Goal: Transaction & Acquisition: Book appointment/travel/reservation

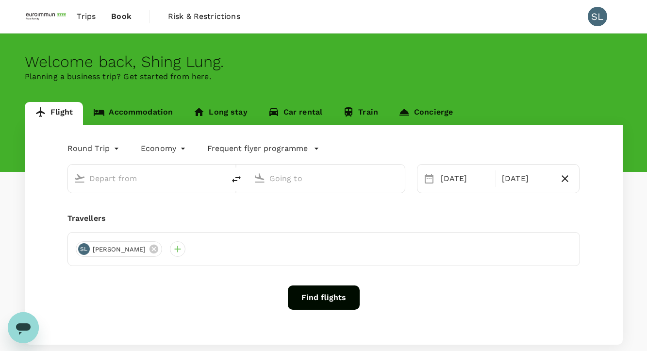
type input "Kuala Lumpur Intl ([GEOGRAPHIC_DATA])"
type input "Soekarno-Hatta Intl (CGK)"
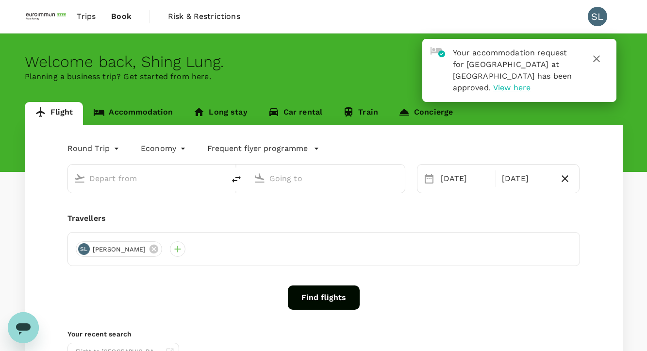
type input "Kuala Lumpur Intl ([GEOGRAPHIC_DATA])"
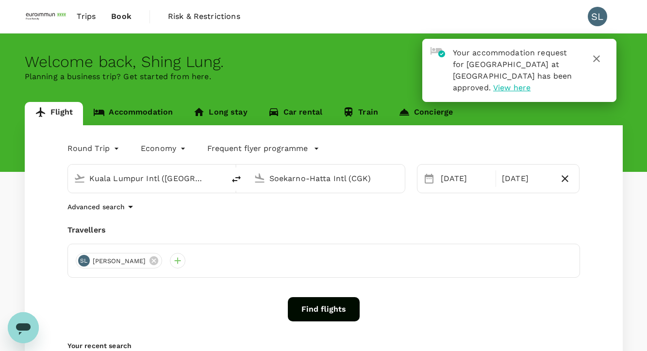
click at [294, 180] on input "Soekarno-Hatta Intl (CGK)" at bounding box center [326, 178] width 115 height 15
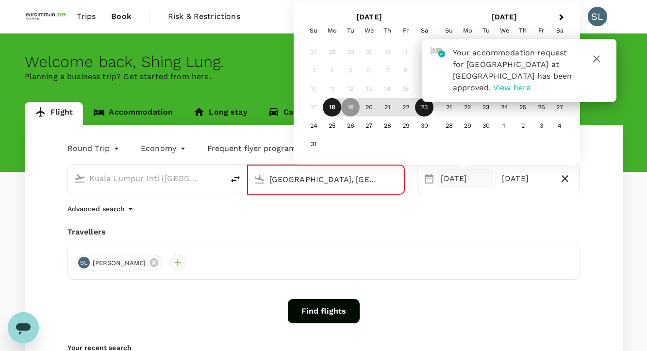
type input "[GEOGRAPHIC_DATA], [GEOGRAPHIC_DATA] (any)"
click at [597, 58] on icon "button" at bounding box center [596, 58] width 7 height 7
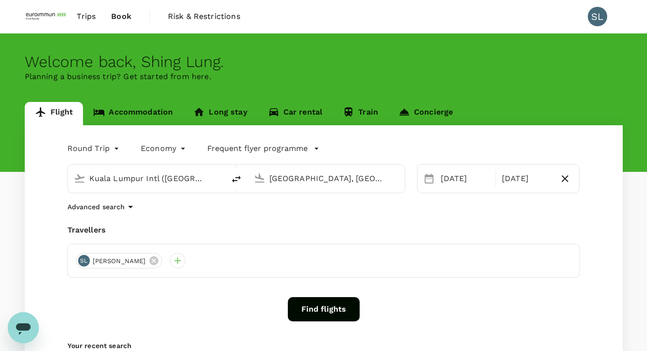
click at [195, 180] on input "Kuala Lumpur Intl ([GEOGRAPHIC_DATA])" at bounding box center [146, 178] width 115 height 15
click at [316, 183] on input "[GEOGRAPHIC_DATA], [GEOGRAPHIC_DATA] (any)" at bounding box center [326, 178] width 115 height 15
click at [200, 180] on input "Kuala Lumpur Intl ([GEOGRAPHIC_DATA])" at bounding box center [146, 178] width 115 height 15
click at [297, 182] on input "[GEOGRAPHIC_DATA], [GEOGRAPHIC_DATA] (any)" at bounding box center [326, 178] width 115 height 15
click at [464, 175] on div "[DATE]" at bounding box center [465, 178] width 57 height 19
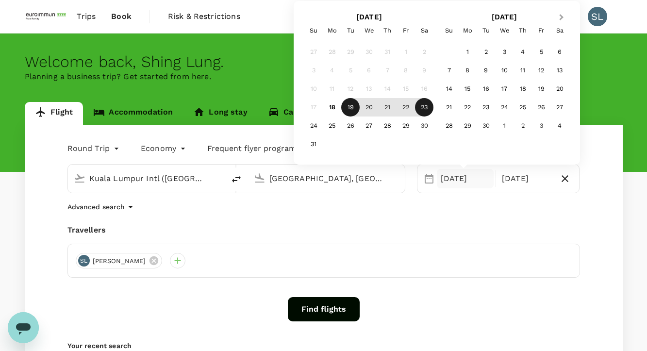
click at [561, 19] on span "Next Month" at bounding box center [561, 17] width 0 height 11
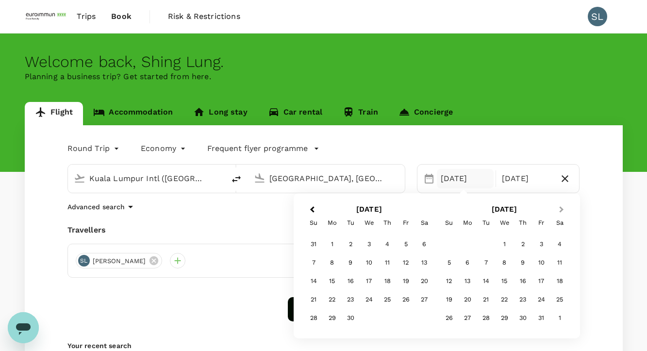
click at [561, 19] on div "Trips Book Risk & Restrictions SL" at bounding box center [324, 16] width 598 height 33
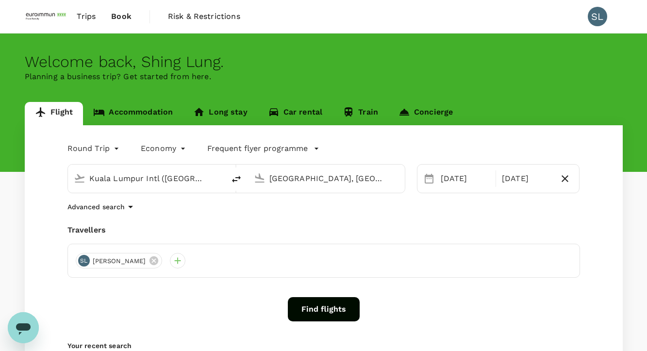
click at [469, 189] on div "[DATE] Aug" at bounding box center [498, 178] width 163 height 29
click at [476, 178] on div "[DATE]" at bounding box center [465, 178] width 57 height 19
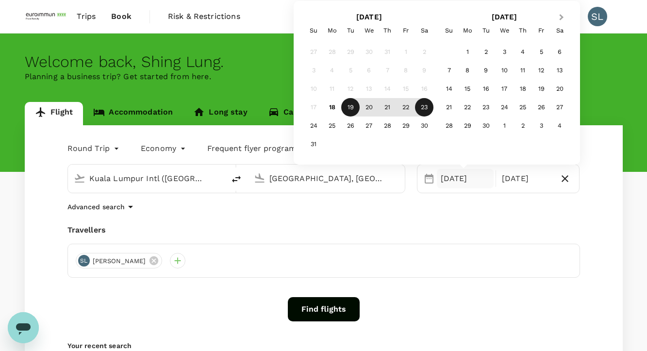
click at [563, 16] on button "Next Month" at bounding box center [562, 18] width 16 height 16
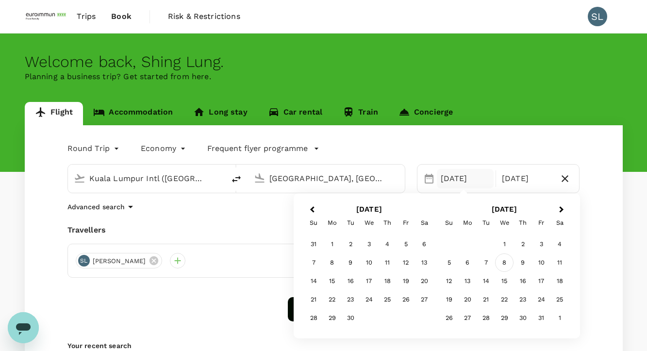
click at [506, 261] on div "8" at bounding box center [504, 262] width 18 height 18
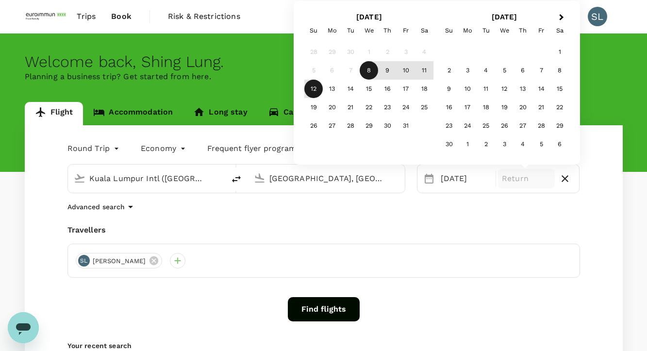
click at [311, 88] on div "12" at bounding box center [313, 89] width 18 height 18
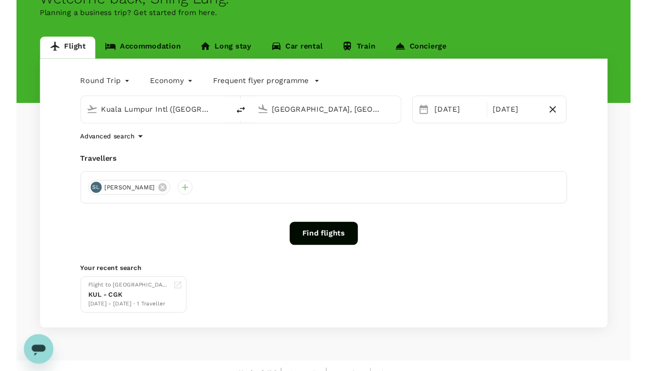
scroll to position [79, 0]
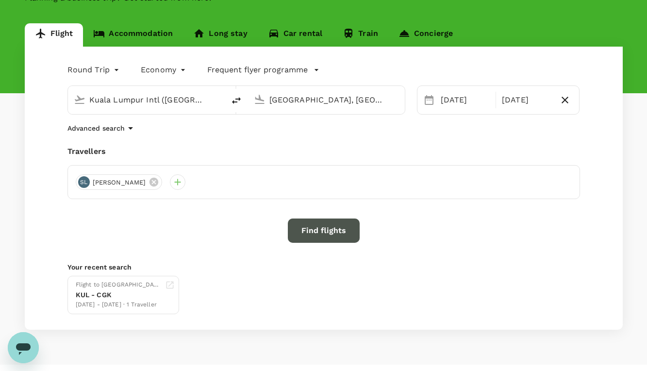
click at [312, 226] on button "Find flights" at bounding box center [324, 230] width 72 height 24
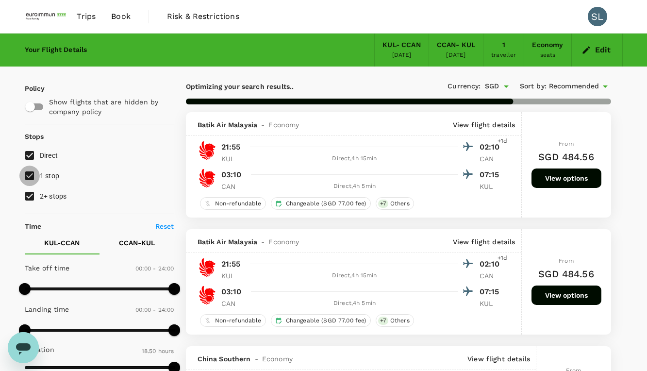
click at [31, 176] on input "1 stop" at bounding box center [29, 175] width 20 height 20
checkbox input "false"
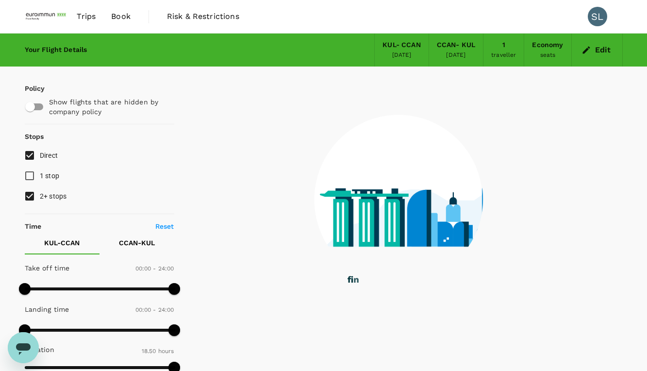
click at [28, 196] on input "2+ stops" at bounding box center [29, 196] width 20 height 20
checkbox input "false"
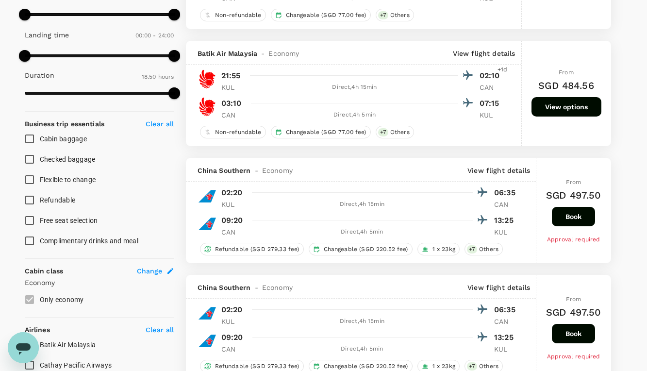
scroll to position [291, 0]
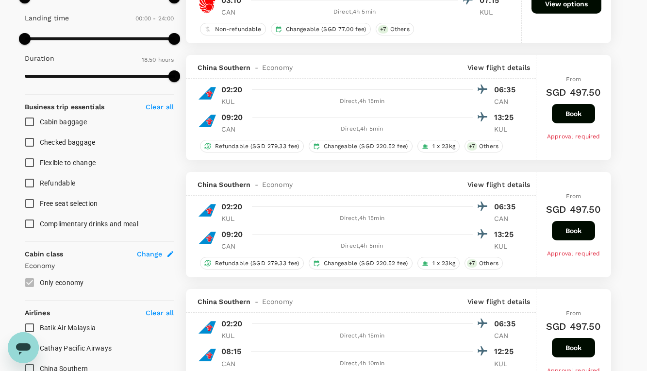
click at [27, 144] on input "Checked baggage" at bounding box center [29, 142] width 20 height 20
checkbox input "true"
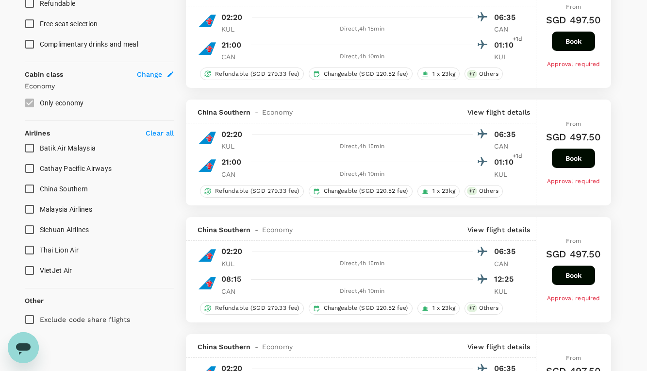
scroll to position [485, 0]
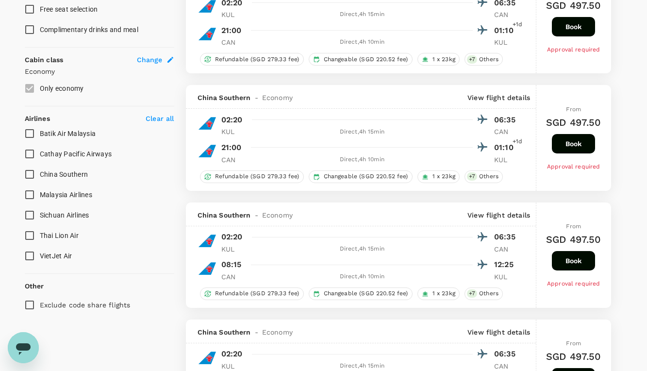
click at [30, 191] on input "Malaysia Airlines" at bounding box center [29, 194] width 20 height 20
checkbox input "true"
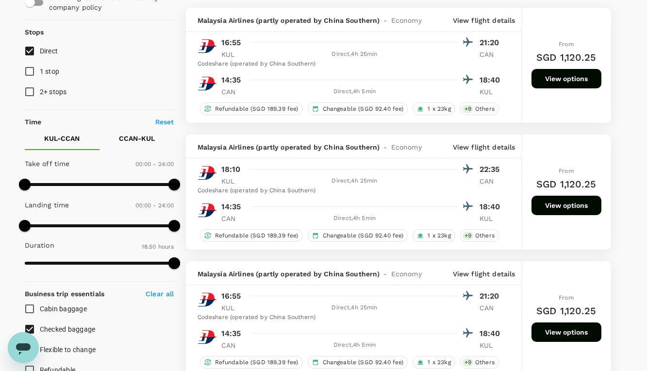
scroll to position [49, 0]
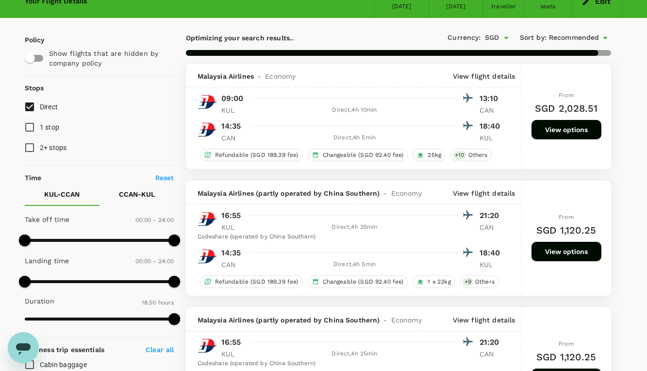
type input "1345"
checkbox input "false"
checkbox input "true"
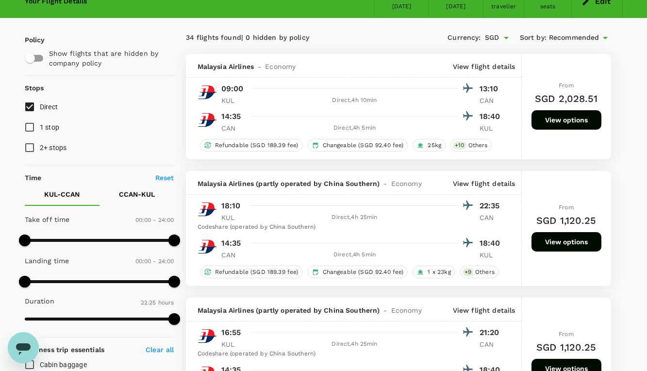
scroll to position [0, 0]
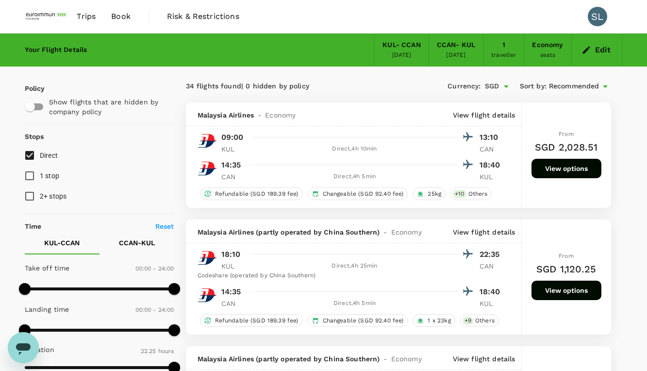
click at [577, 87] on span "Recommended" at bounding box center [574, 86] width 50 height 11
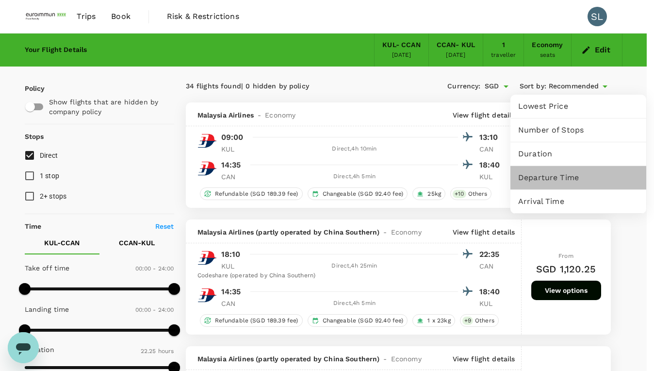
click at [554, 180] on span "Departure Time" at bounding box center [578, 178] width 120 height 12
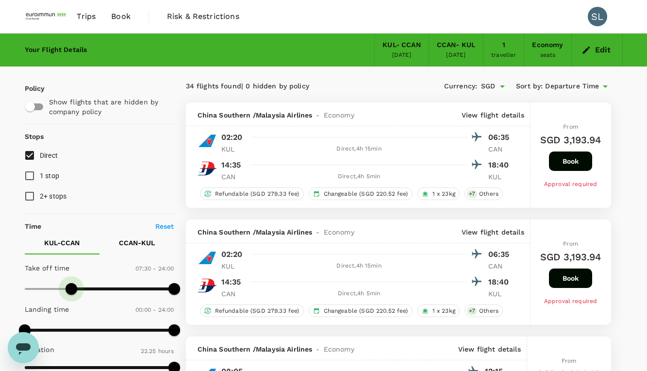
type input "540"
drag, startPoint x: 26, startPoint y: 291, endPoint x: 81, endPoint y: 291, distance: 55.3
click at [81, 291] on span at bounding box center [81, 289] width 12 height 12
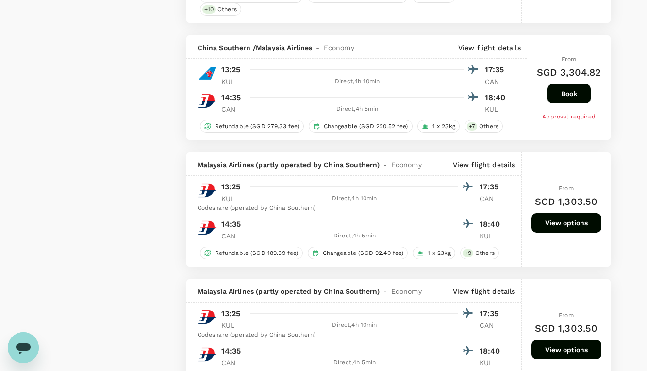
scroll to position [1705, 0]
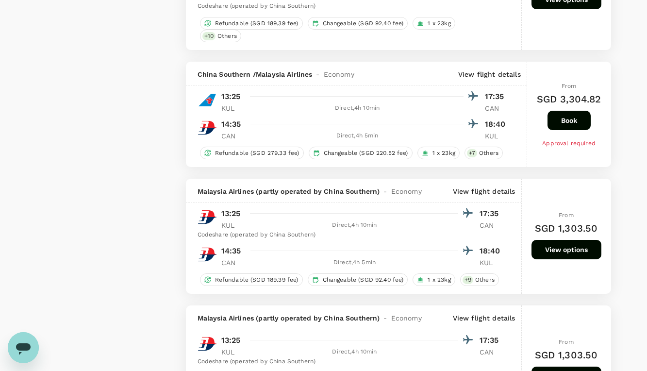
scroll to position [1715, 0]
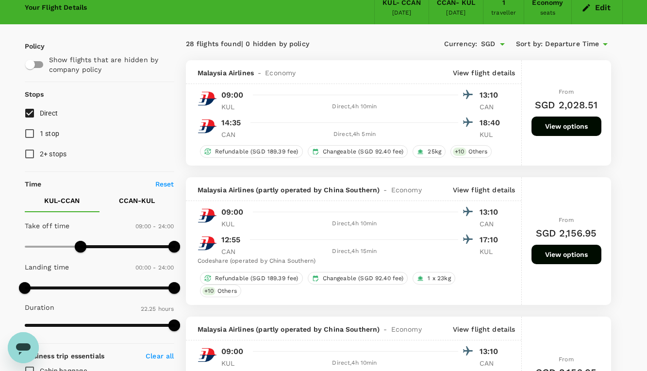
scroll to position [0, 0]
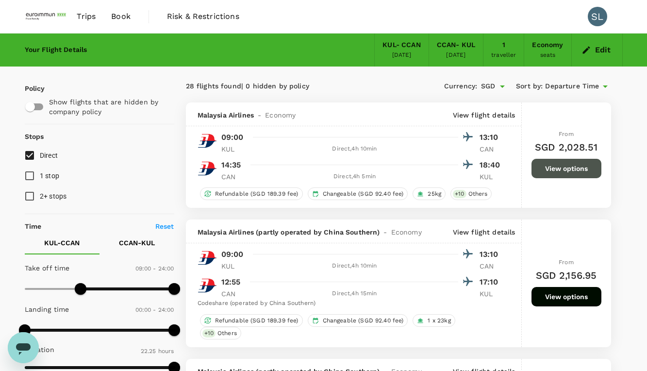
click at [569, 178] on button "View options" at bounding box center [566, 168] width 70 height 19
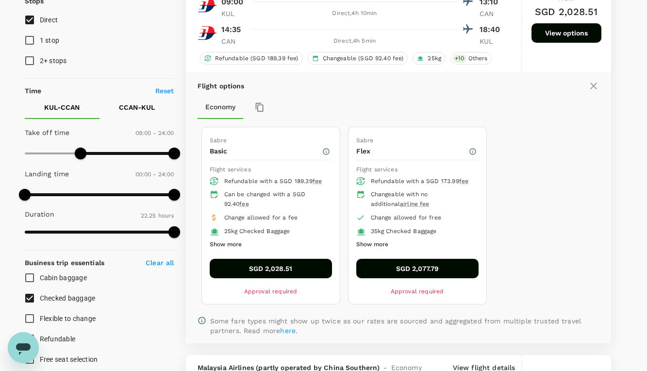
scroll to position [151, 0]
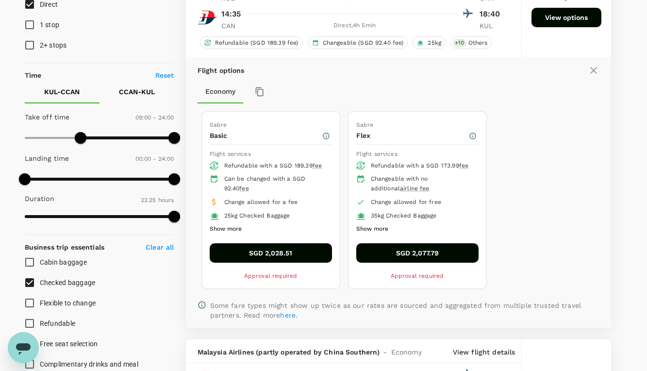
click at [231, 226] on button "Show more" at bounding box center [226, 229] width 32 height 13
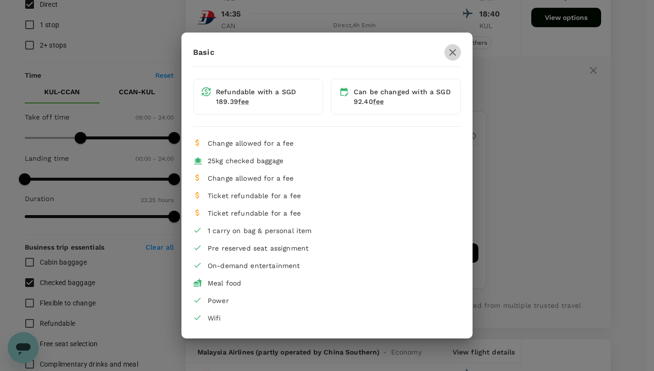
click at [453, 52] on icon "button" at bounding box center [452, 52] width 7 height 7
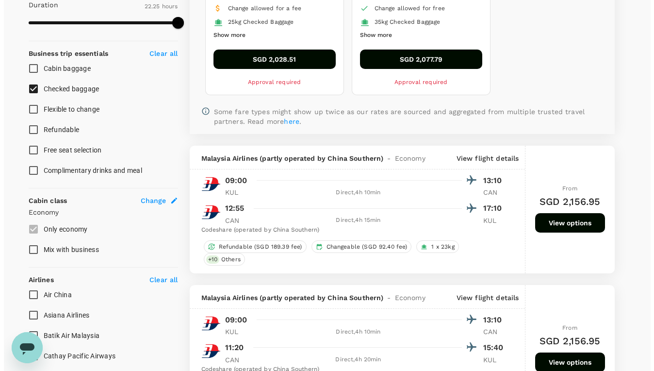
scroll to position [345, 0]
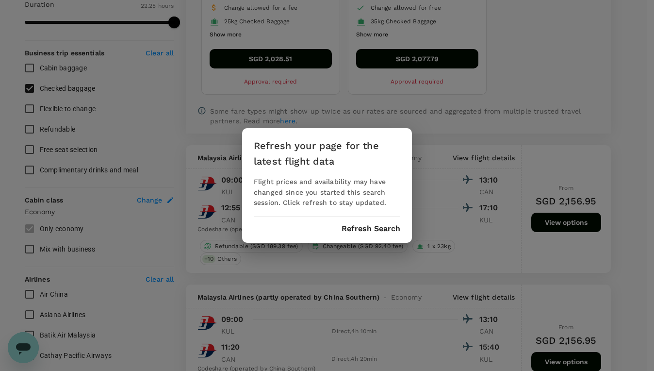
click at [375, 225] on button "Refresh Search" at bounding box center [370, 228] width 59 height 9
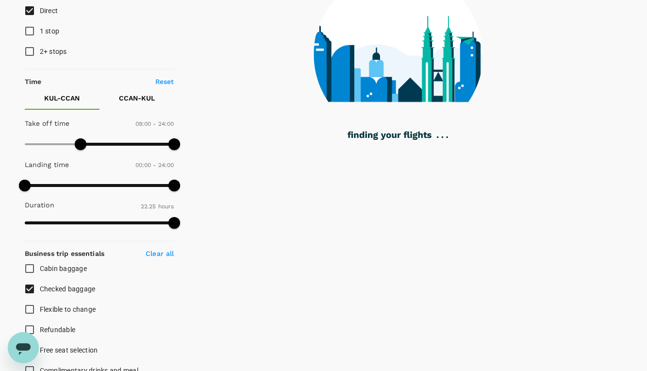
scroll to position [146, 0]
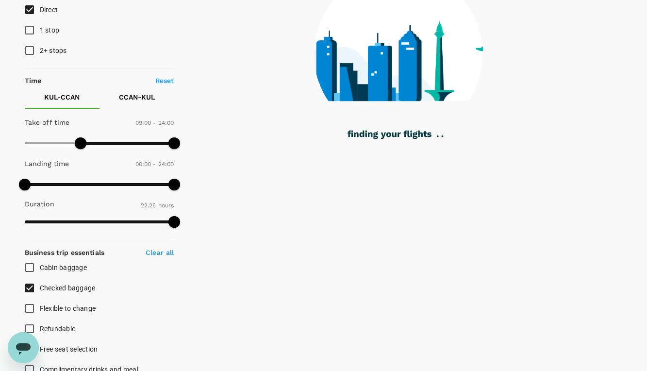
type input "1130"
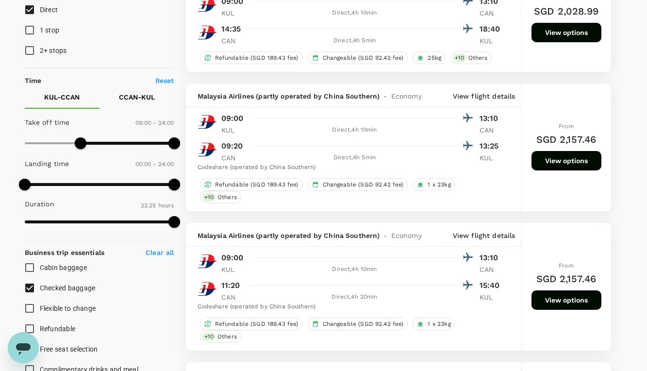
checkbox input "false"
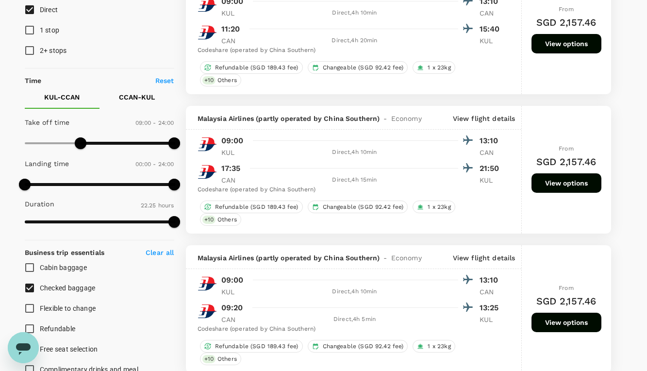
checkbox input "false"
checkbox input "true"
type input "1225"
checkbox input "false"
checkbox input "true"
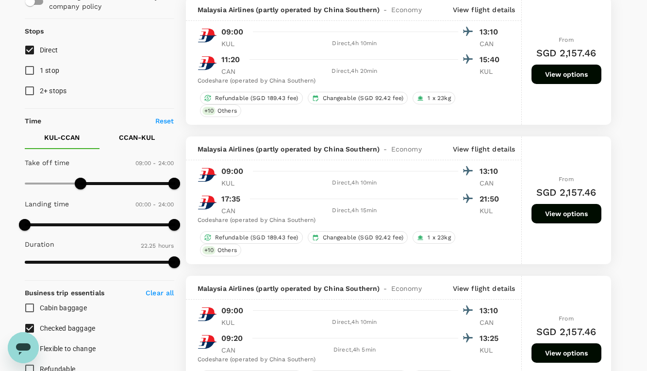
scroll to position [49, 0]
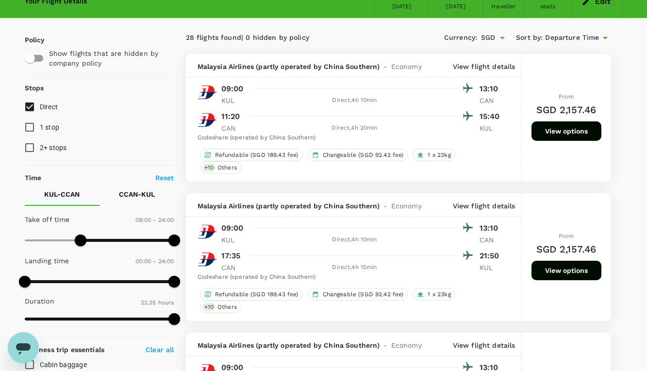
type input "450"
click at [70, 238] on span at bounding box center [71, 240] width 12 height 12
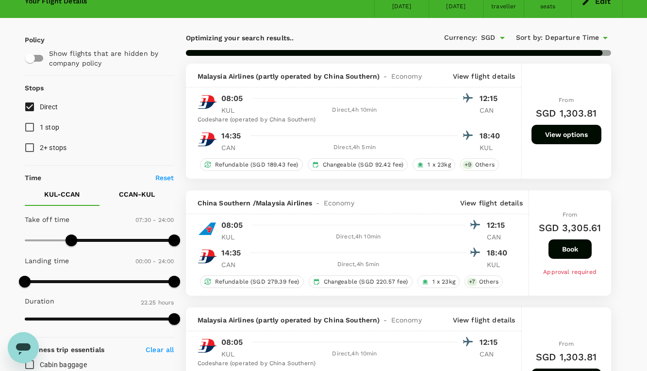
type input "1345"
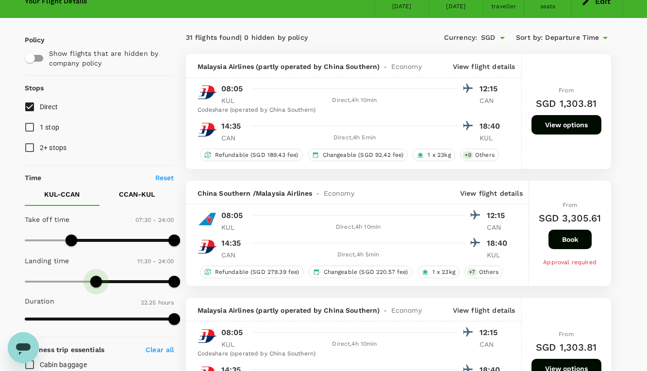
type input "480"
drag, startPoint x: 20, startPoint y: 285, endPoint x: 75, endPoint y: 286, distance: 54.3
click at [75, 286] on span at bounding box center [74, 281] width 12 height 12
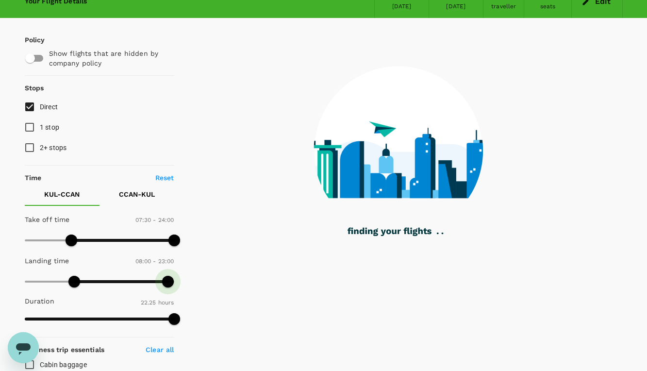
type input "1320"
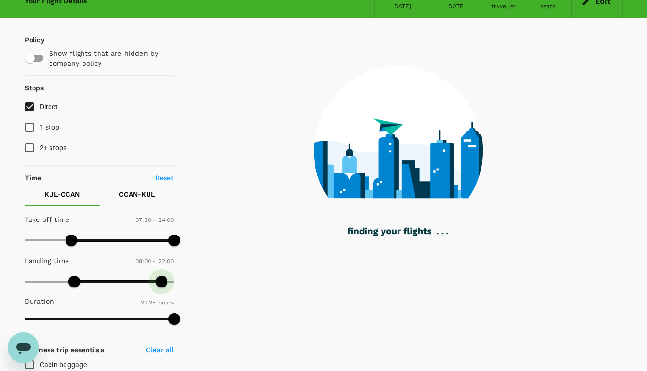
drag, startPoint x: 171, startPoint y: 283, endPoint x: 162, endPoint y: 283, distance: 9.2
click at [162, 283] on span at bounding box center [162, 281] width 12 height 12
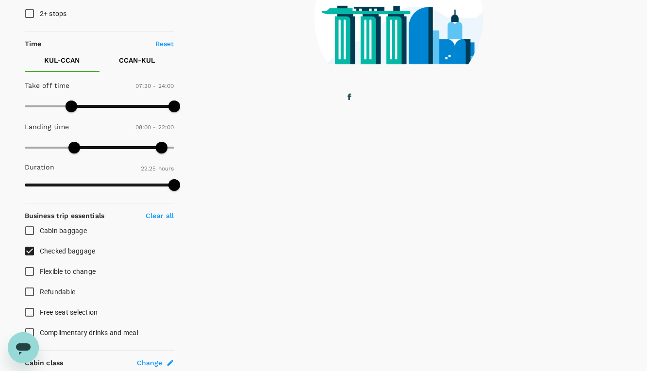
scroll to position [194, 0]
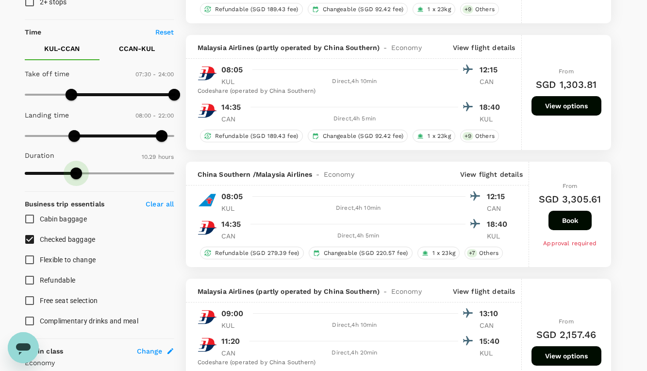
type input "600"
drag, startPoint x: 176, startPoint y: 171, endPoint x: 72, endPoint y: 174, distance: 103.8
click at [72, 174] on span at bounding box center [72, 173] width 12 height 12
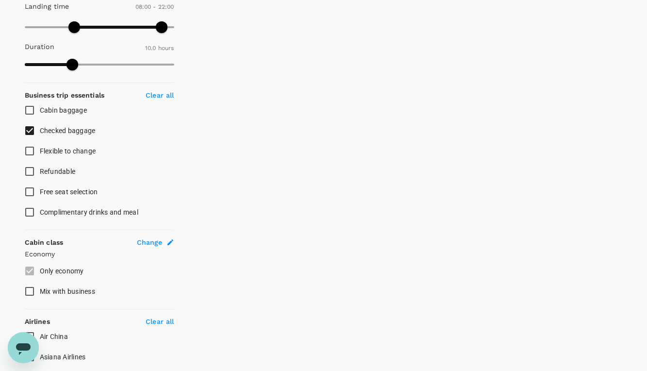
scroll to position [340, 0]
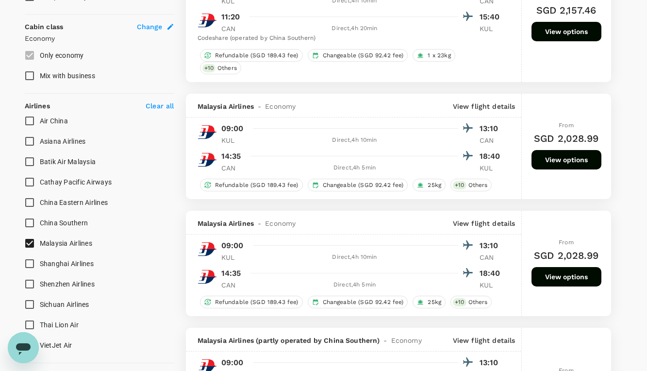
type input "SGD"
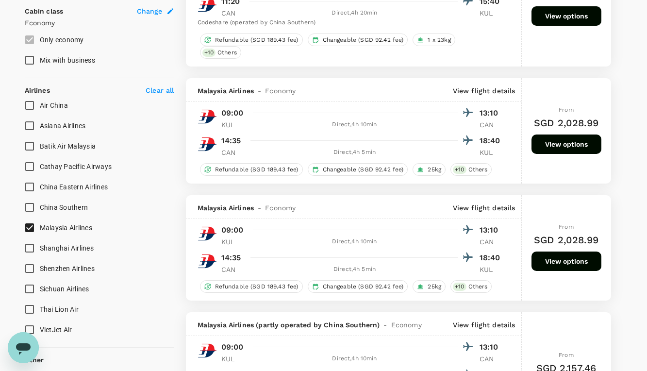
click at [27, 103] on input "Air China" at bounding box center [29, 105] width 20 height 20
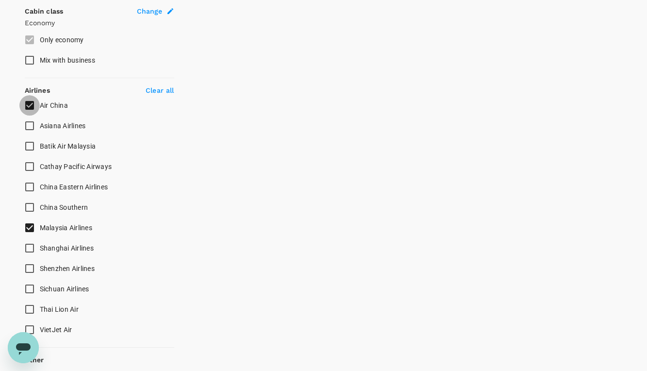
click at [29, 105] on input "Air China" at bounding box center [29, 105] width 20 height 20
checkbox input "false"
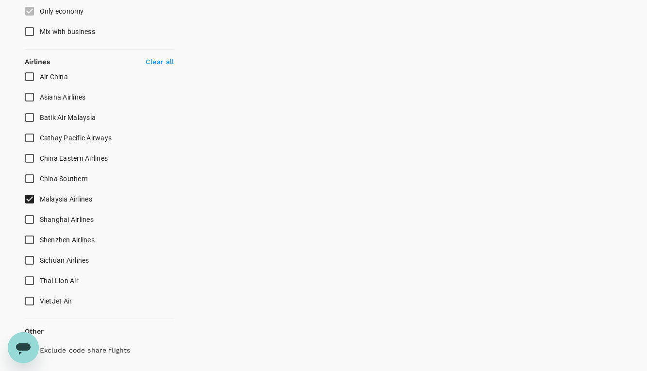
scroll to position [593, 0]
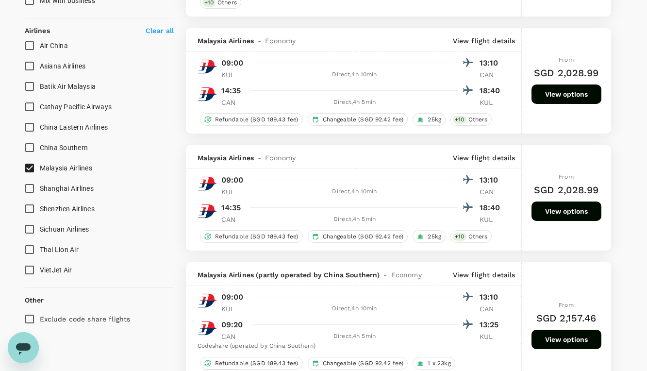
click at [29, 84] on input "Batik Air Malaysia" at bounding box center [29, 86] width 20 height 20
checkbox input "true"
click at [32, 146] on input "China Southern" at bounding box center [29, 147] width 20 height 20
checkbox input "true"
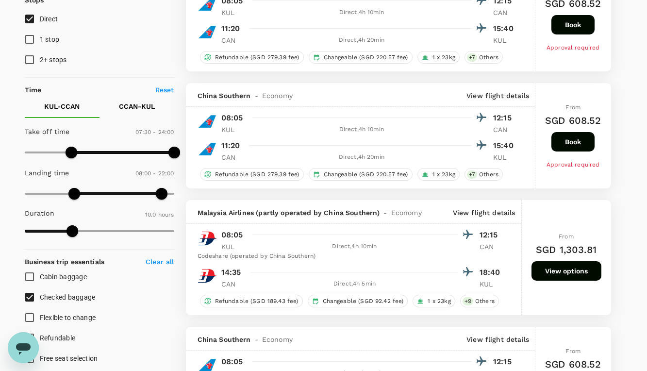
scroll to position [0, 0]
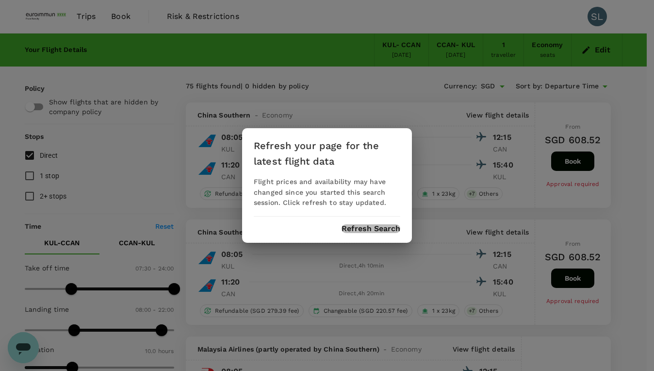
click at [385, 226] on button "Refresh Search" at bounding box center [370, 228] width 59 height 9
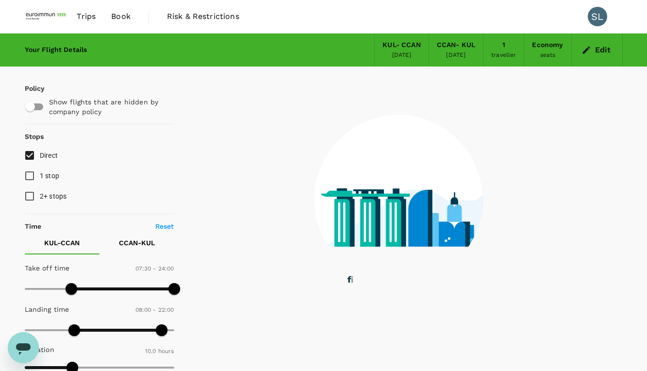
type input "0"
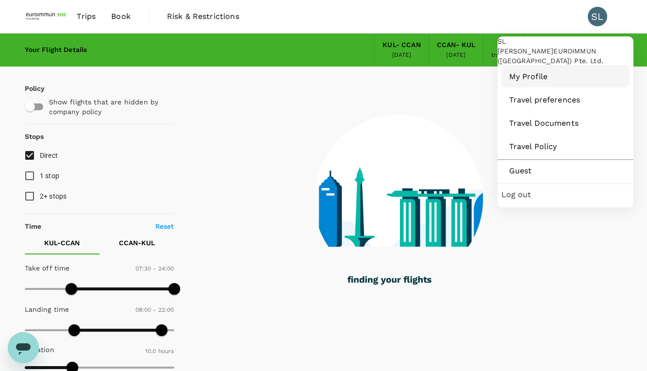
click at [558, 82] on span "My Profile" at bounding box center [565, 77] width 113 height 12
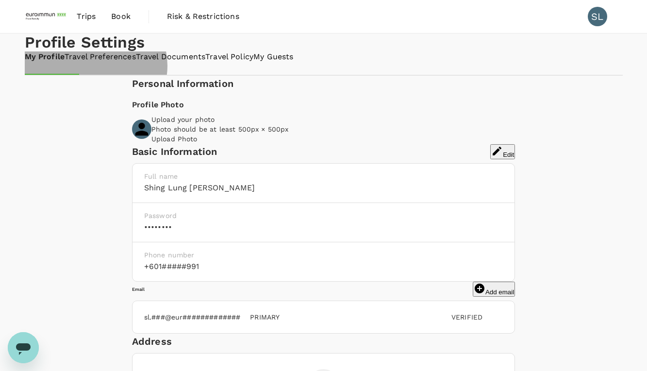
click at [136, 63] on link "Travel Preferences" at bounding box center [100, 56] width 71 height 11
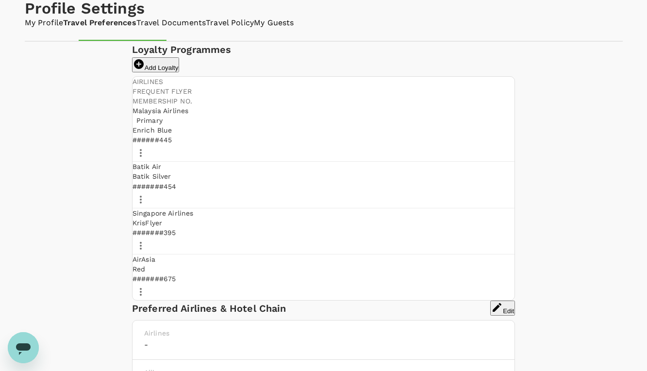
scroll to position [49, 0]
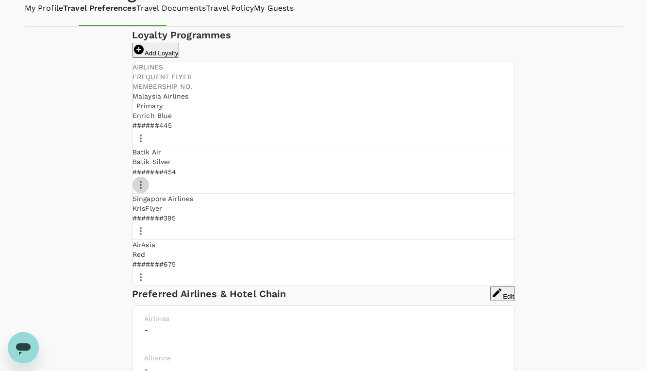
click at [146, 191] on icon "button" at bounding box center [141, 185] width 12 height 12
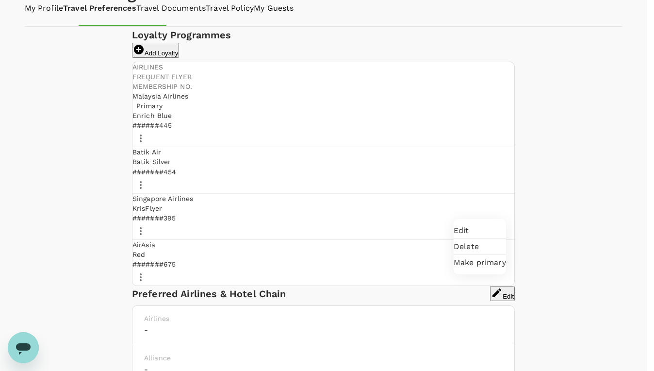
drag, startPoint x: 364, startPoint y: 209, endPoint x: 372, endPoint y: 209, distance: 7.8
click at [364, 209] on div at bounding box center [327, 185] width 654 height 371
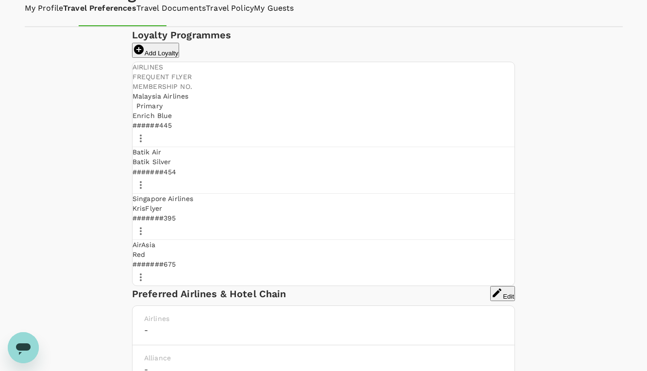
drag, startPoint x: 384, startPoint y: 206, endPoint x: 377, endPoint y: 206, distance: 6.3
click at [379, 177] on div "#######454" at bounding box center [323, 172] width 382 height 10
click at [181, 157] on div "Batik Air" at bounding box center [323, 152] width 382 height 10
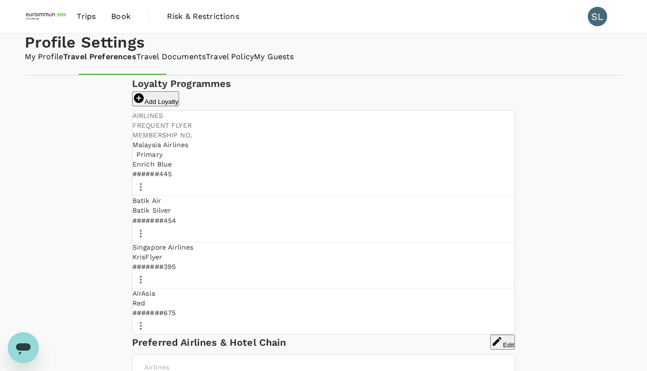
click at [59, 13] on img at bounding box center [47, 16] width 45 height 21
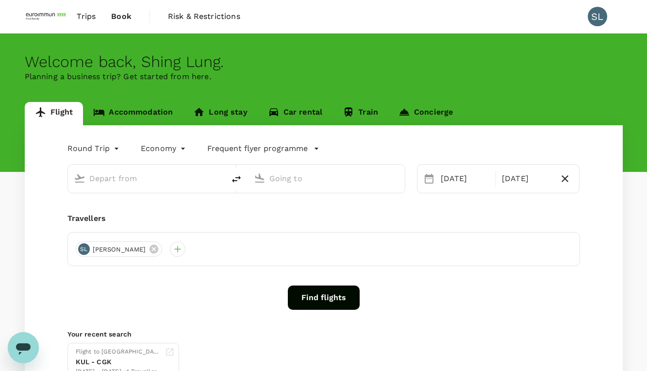
type input "Kuala Lumpur Intl ([GEOGRAPHIC_DATA])"
type input "[GEOGRAPHIC_DATA], [GEOGRAPHIC_DATA] (any)"
type input "Kuala Lumpur Intl ([GEOGRAPHIC_DATA])"
type input "[GEOGRAPHIC_DATA], [GEOGRAPHIC_DATA] (any)"
